Goal: Understand site structure: Understand site structure

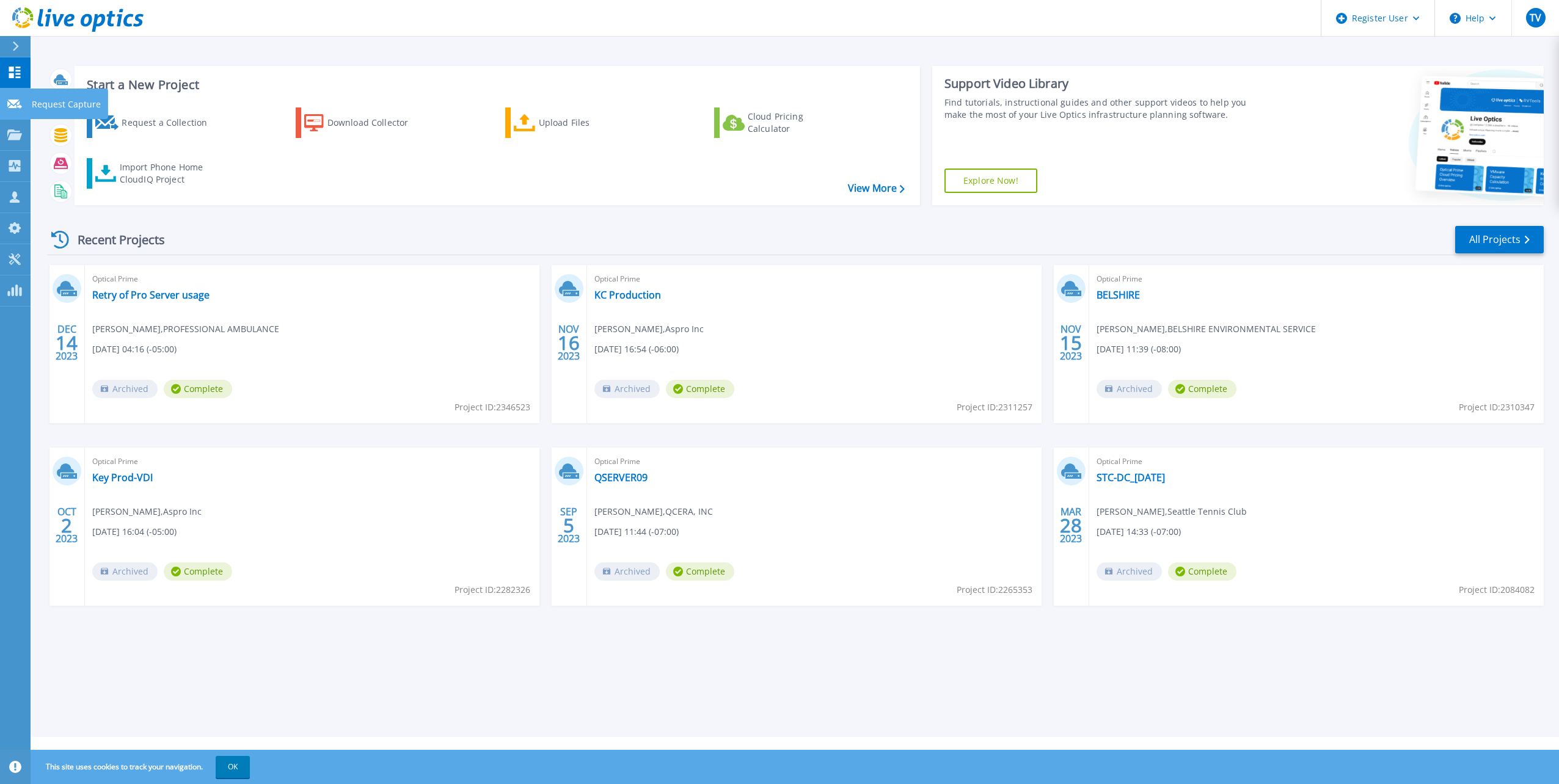
click at [17, 109] on div at bounding box center [15, 103] width 15 height 11
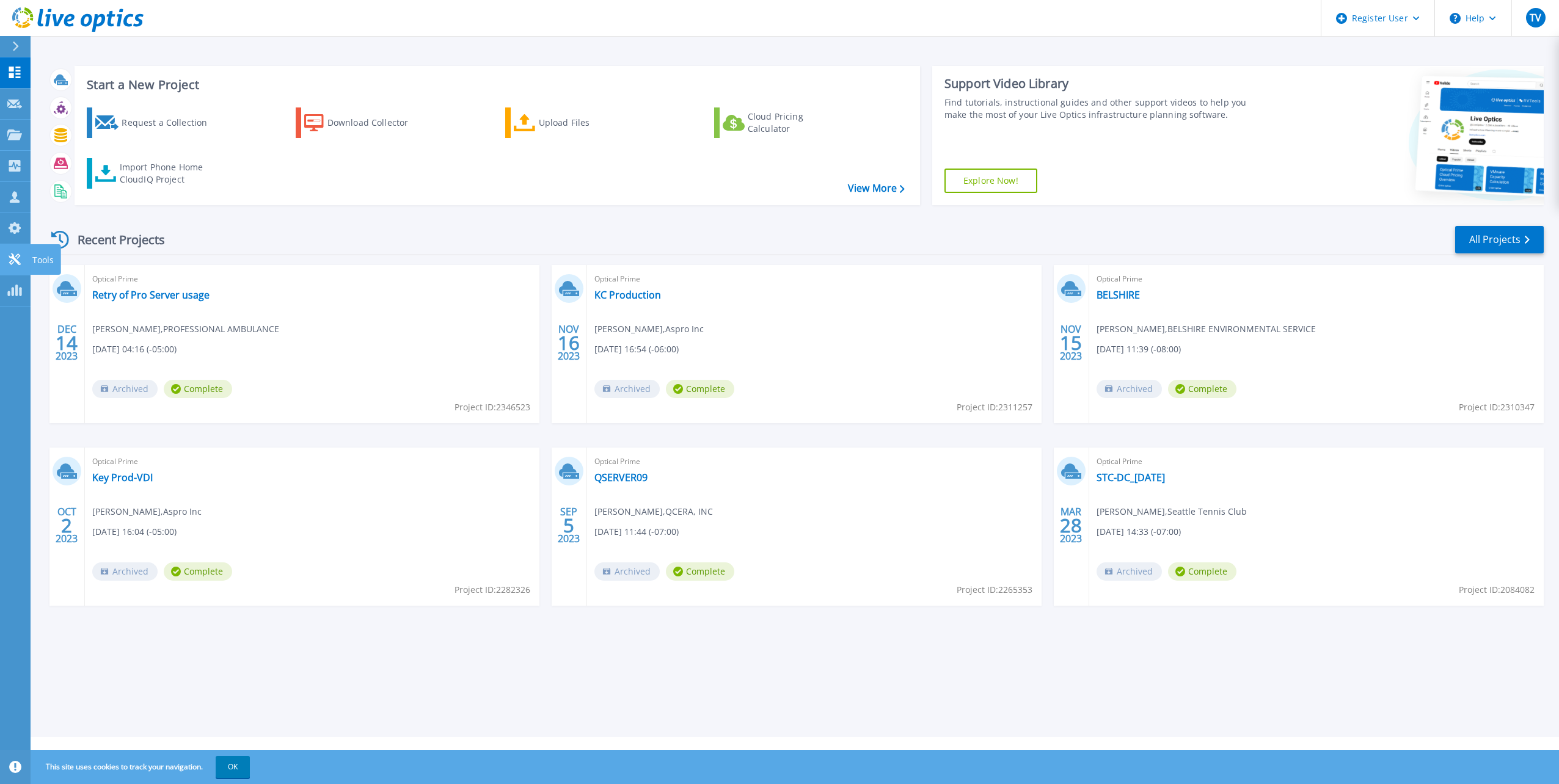
click at [12, 253] on div at bounding box center [15, 259] width 15 height 13
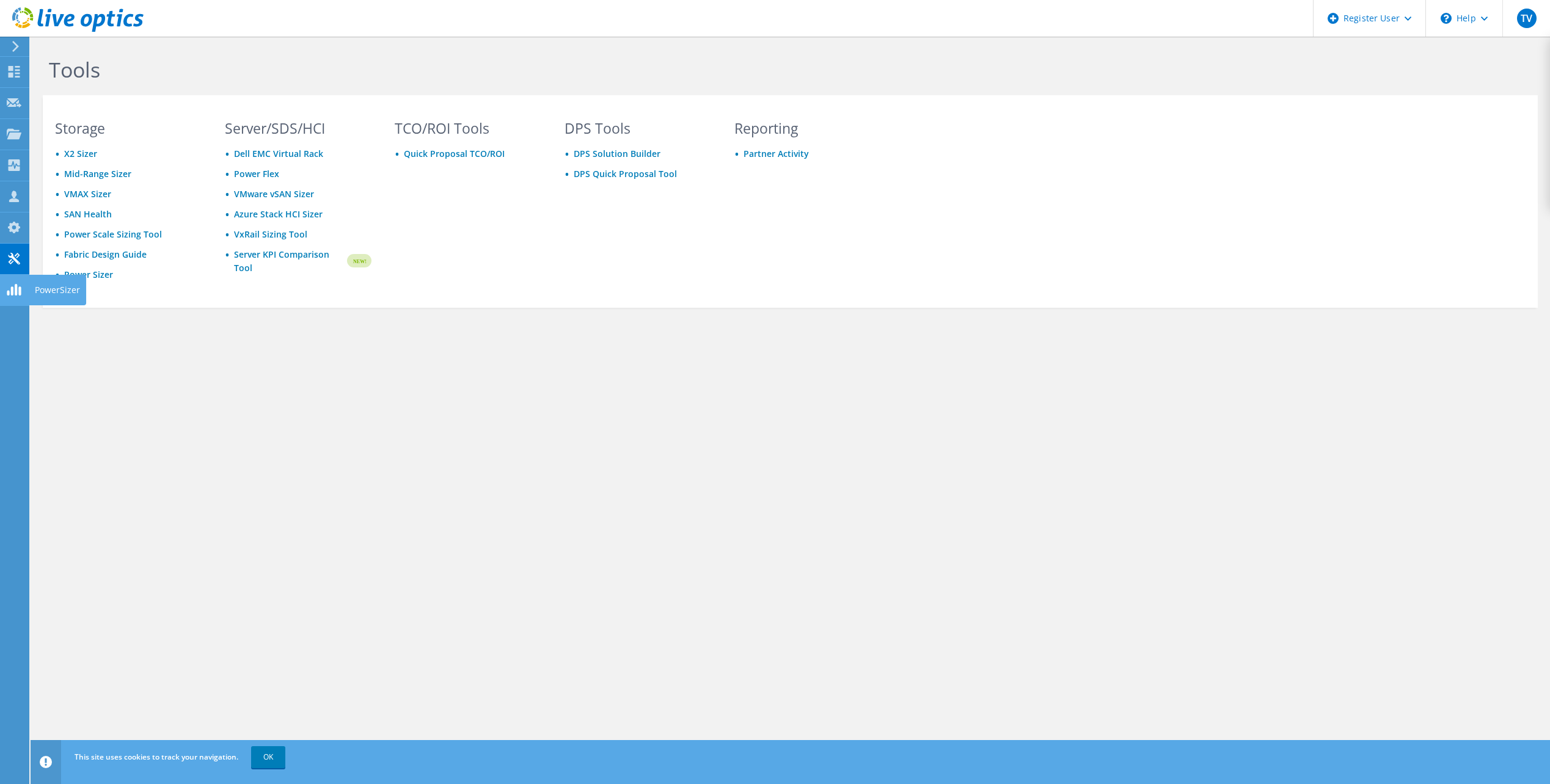
click at [17, 291] on use at bounding box center [14, 289] width 14 height 12
click at [275, 754] on link "OK" at bounding box center [268, 757] width 34 height 22
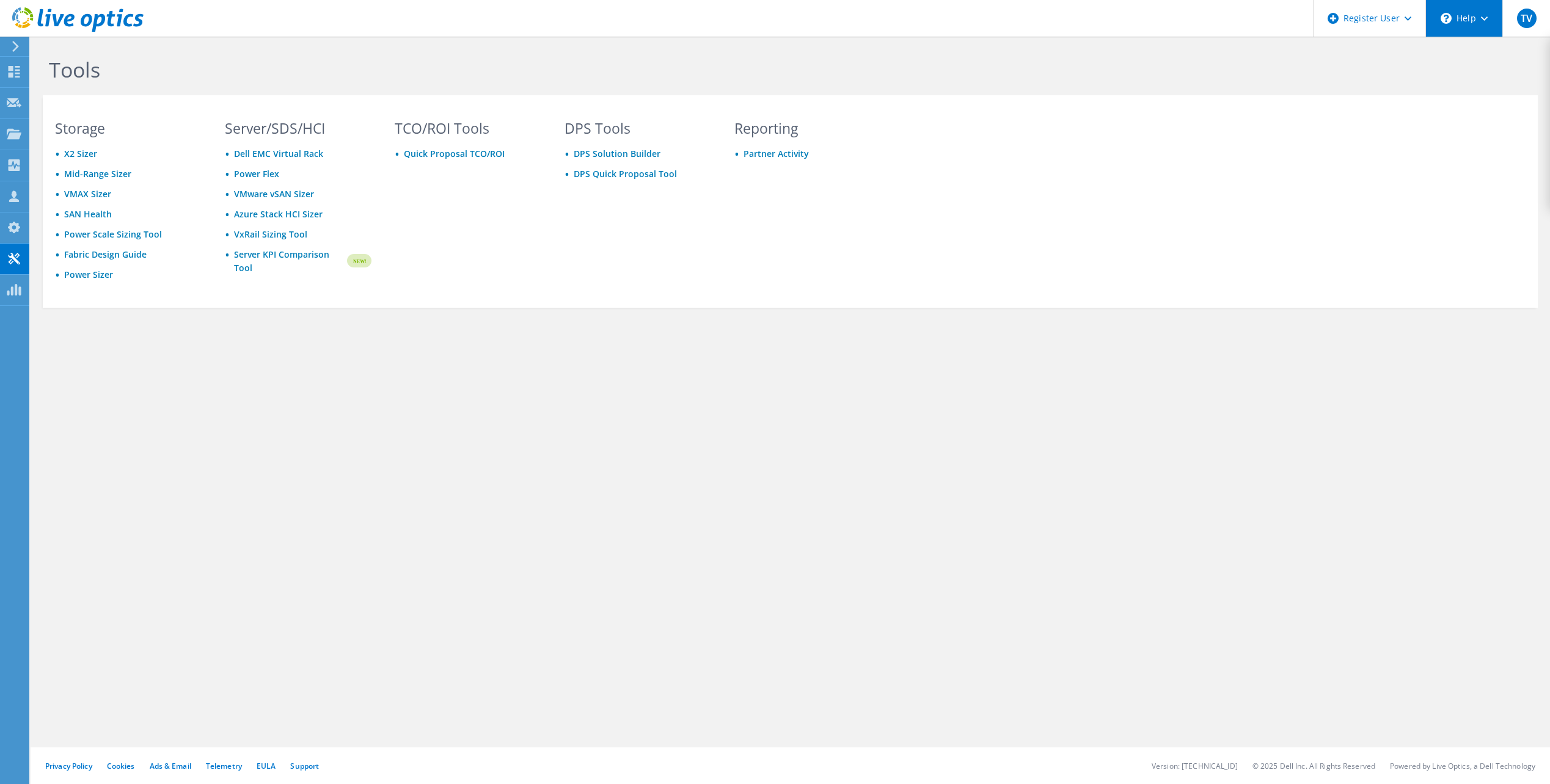
click at [1460, 19] on div "\n Help" at bounding box center [1464, 18] width 77 height 36
click at [1477, 47] on link "Explore Helpful Articles" at bounding box center [1494, 52] width 136 height 30
